Goal: Task Accomplishment & Management: Complete application form

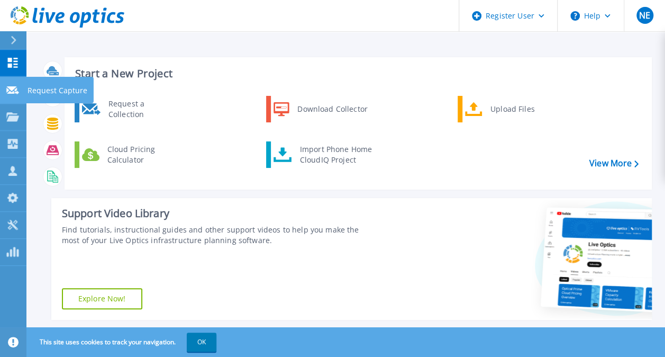
click at [12, 85] on div at bounding box center [12, 90] width 13 height 10
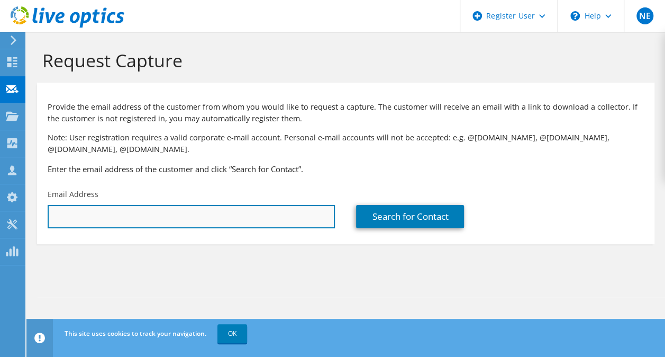
click at [224, 212] on input "text" at bounding box center [191, 216] width 287 height 23
type input "a"
type input "akakurla@gaig.com"
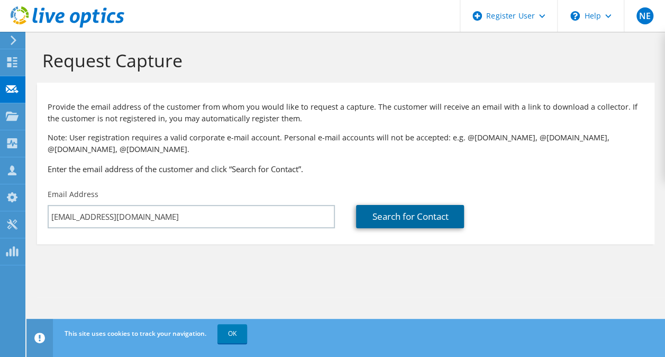
click at [417, 216] on link "Search for Contact" at bounding box center [410, 216] width 108 height 23
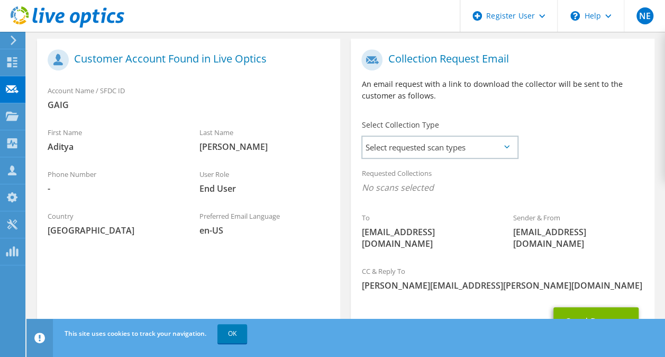
scroll to position [258, 0]
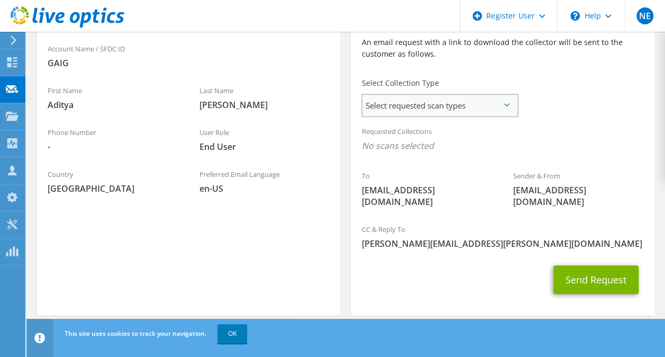
click at [509, 101] on span "Select requested scan types" at bounding box center [440, 105] width 155 height 21
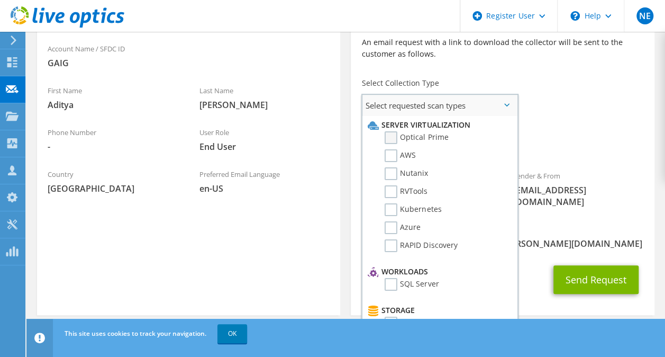
click at [392, 133] on label "Optical Prime" at bounding box center [417, 137] width 64 height 13
click at [0, 0] on input "Optical Prime" at bounding box center [0, 0] width 0 height 0
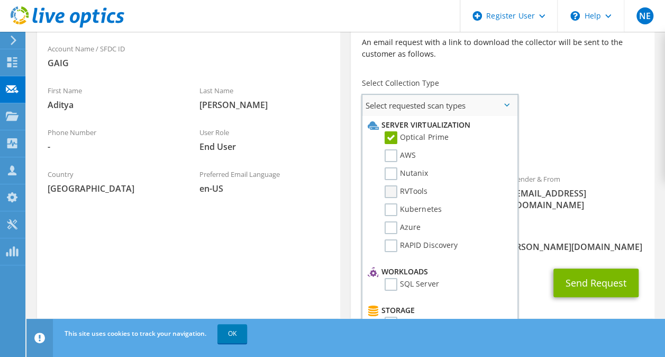
click at [394, 190] on label "RVTools" at bounding box center [406, 191] width 43 height 13
click at [0, 0] on input "RVTools" at bounding box center [0, 0] width 0 height 0
click at [531, 204] on div "Sender & From liveoptics@liveoptics.com" at bounding box center [579, 192] width 152 height 48
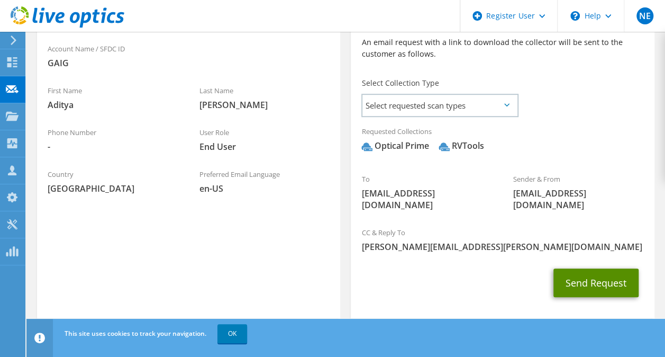
click at [589, 268] on button "Send Request" at bounding box center [596, 282] width 85 height 29
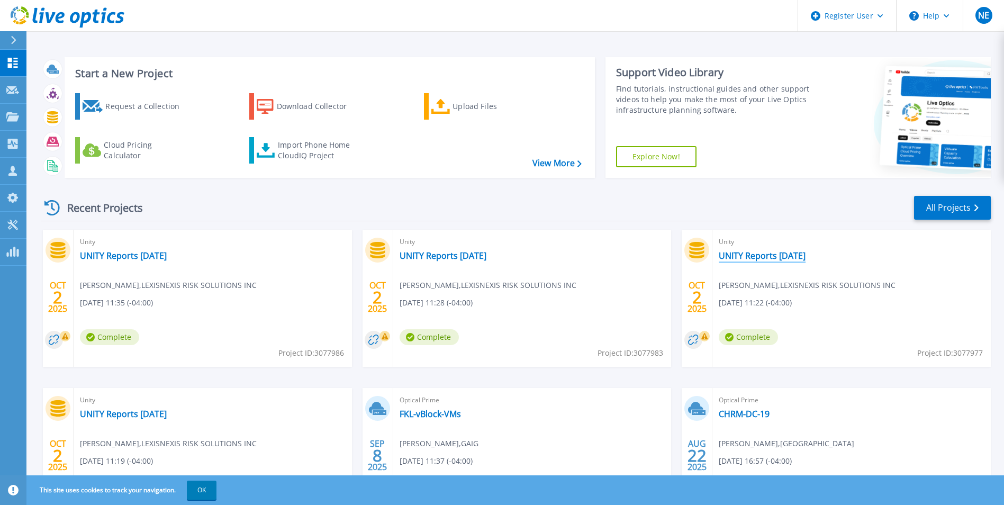
click at [769, 259] on link "UNITY Reports Oct 2025" at bounding box center [762, 255] width 87 height 11
click at [450, 259] on link "UNITY Reports [DATE]" at bounding box center [443, 255] width 87 height 11
click at [132, 251] on link "UNITY Reports [DATE]" at bounding box center [123, 255] width 87 height 11
